Goal: Transaction & Acquisition: Purchase product/service

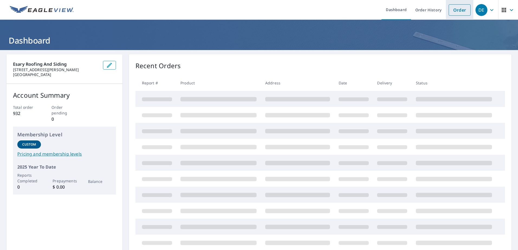
click at [459, 10] on link "Order" at bounding box center [460, 9] width 22 height 11
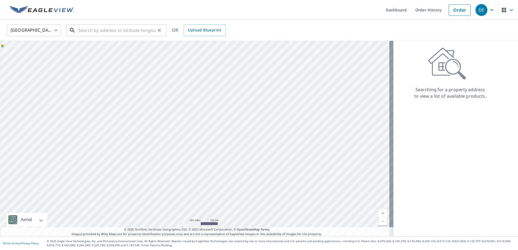
click at [102, 31] on input "text" at bounding box center [116, 30] width 77 height 15
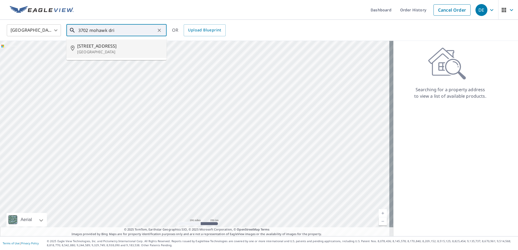
click at [124, 46] on span "[STREET_ADDRESS]" at bounding box center [119, 46] width 85 height 7
type input "[STREET_ADDRESS]"
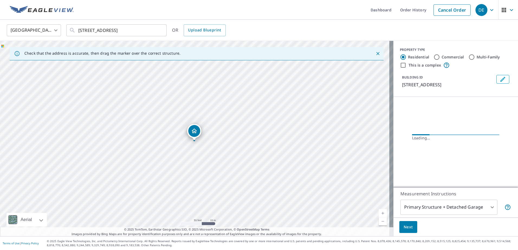
drag, startPoint x: 172, startPoint y: 128, endPoint x: 166, endPoint y: 143, distance: 16.3
click at [166, 143] on div "[STREET_ADDRESS]" at bounding box center [197, 139] width 394 height 196
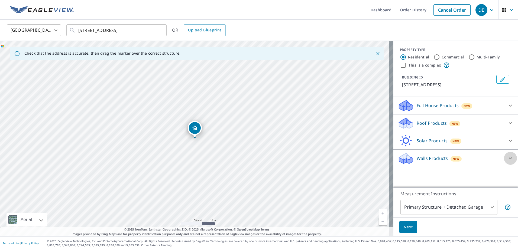
click at [509, 159] on icon at bounding box center [510, 159] width 3 height 2
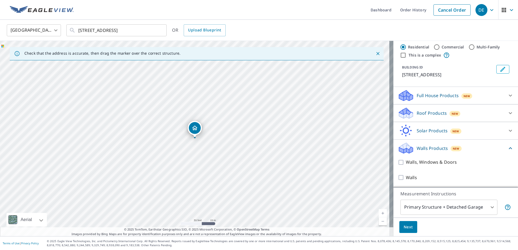
scroll to position [17, 0]
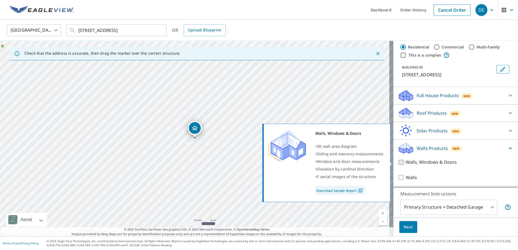
click at [398, 162] on input "Walls, Windows & Doors" at bounding box center [402, 162] width 8 height 7
checkbox input "true"
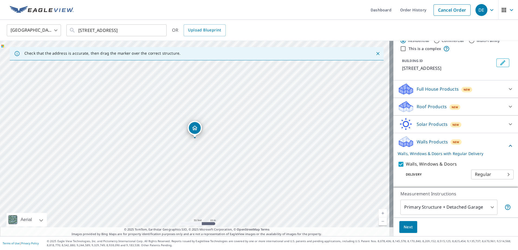
click at [507, 92] on icon at bounding box center [510, 89] width 7 height 7
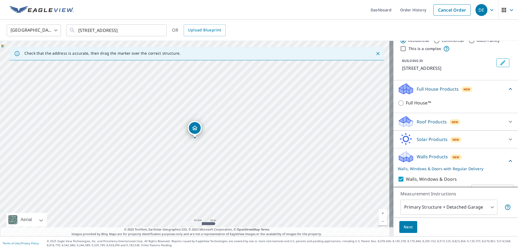
click at [509, 90] on icon at bounding box center [510, 89] width 3 height 2
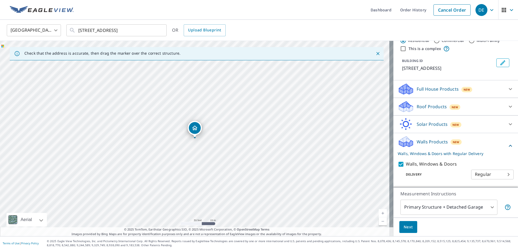
click at [409, 226] on button "Next" at bounding box center [409, 227] width 18 height 12
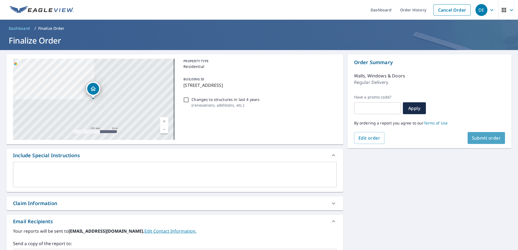
click at [478, 139] on span "Submit order" at bounding box center [486, 138] width 29 height 6
